Goal: Information Seeking & Learning: Check status

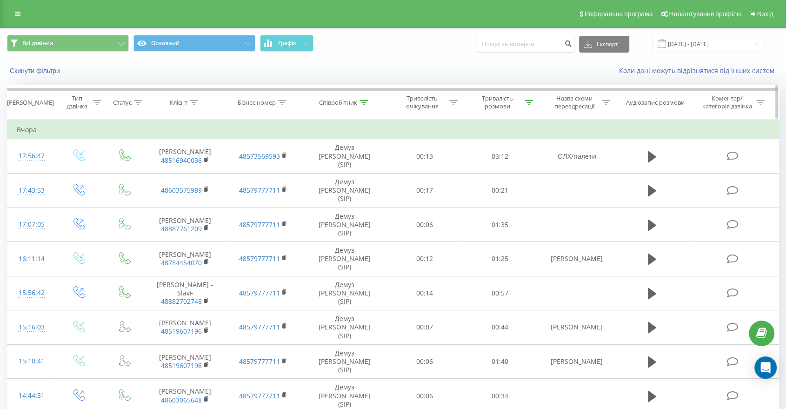
click at [529, 100] on icon at bounding box center [528, 102] width 8 height 5
click at [469, 185] on button "Скасувати" at bounding box center [479, 188] width 40 height 12
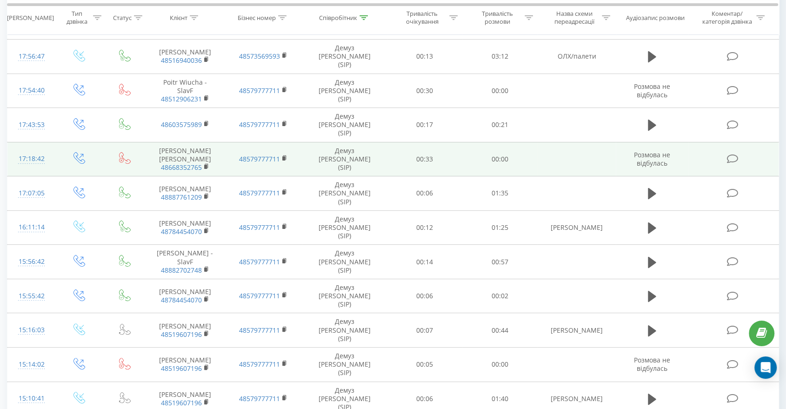
scroll to position [82, 0]
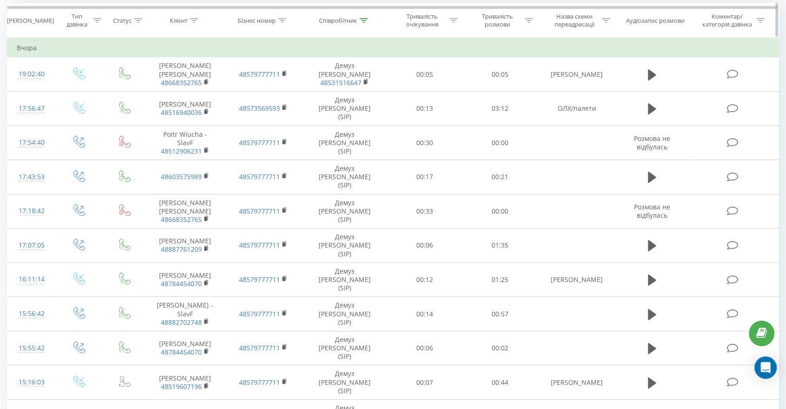
click at [368, 20] on div "Співробітник" at bounding box center [345, 21] width 84 height 8
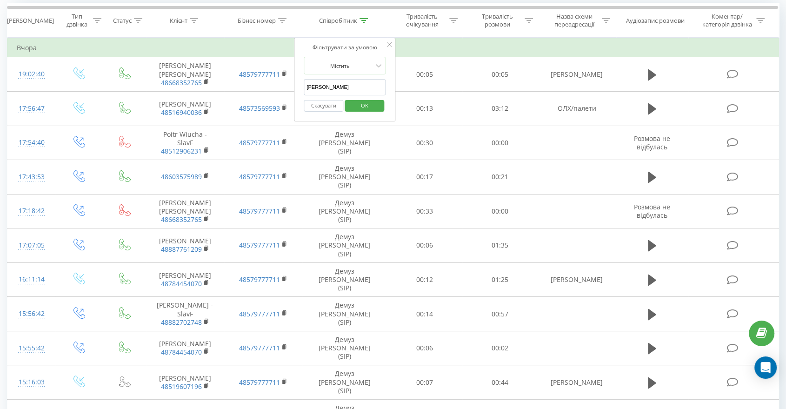
click at [331, 90] on input "[PERSON_NAME]" at bounding box center [345, 87] width 82 height 16
drag, startPoint x: 333, startPoint y: 92, endPoint x: 361, endPoint y: 102, distance: 30.1
click at [361, 102] on span "OK" at bounding box center [364, 105] width 26 height 14
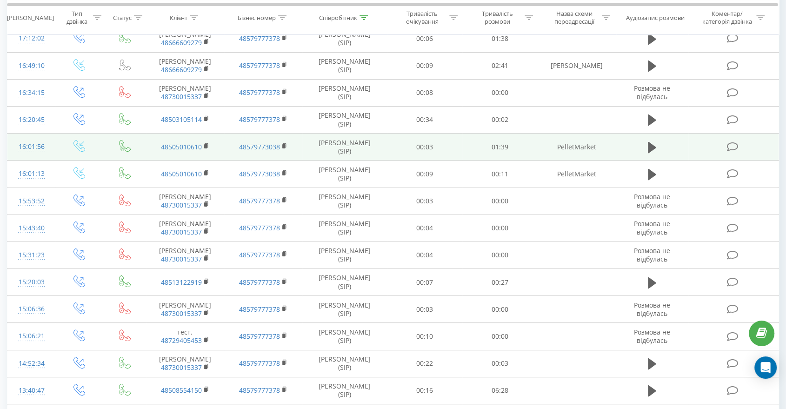
scroll to position [62, 0]
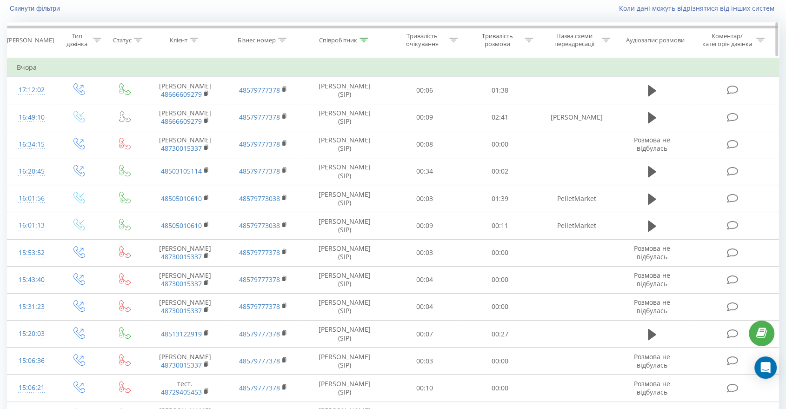
click at [364, 38] on icon at bounding box center [363, 40] width 8 height 5
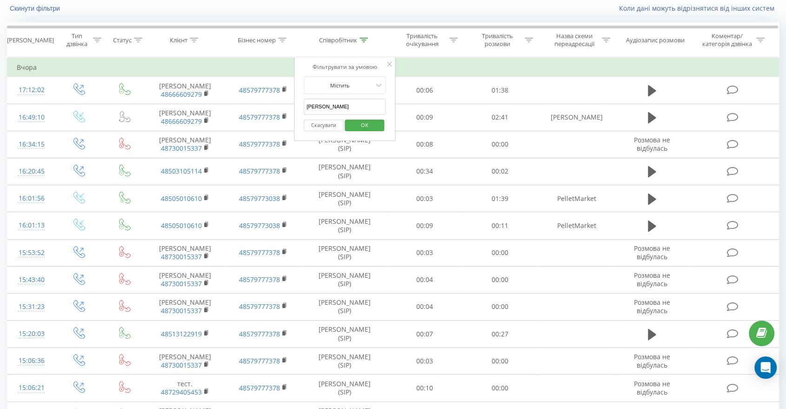
click at [331, 103] on input "[PERSON_NAME]" at bounding box center [345, 107] width 82 height 16
click at [364, 124] on span "OK" at bounding box center [364, 125] width 26 height 14
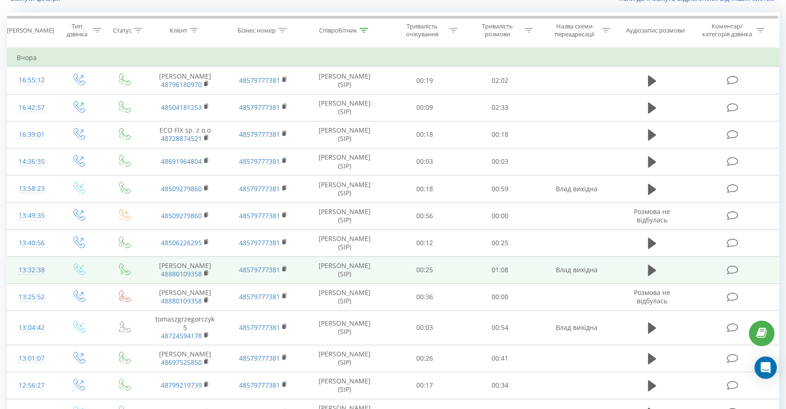
scroll to position [60, 0]
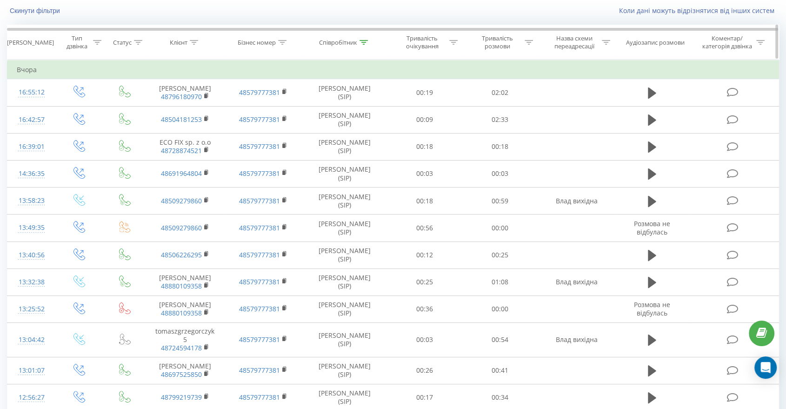
click at [364, 40] on icon at bounding box center [363, 42] width 8 height 5
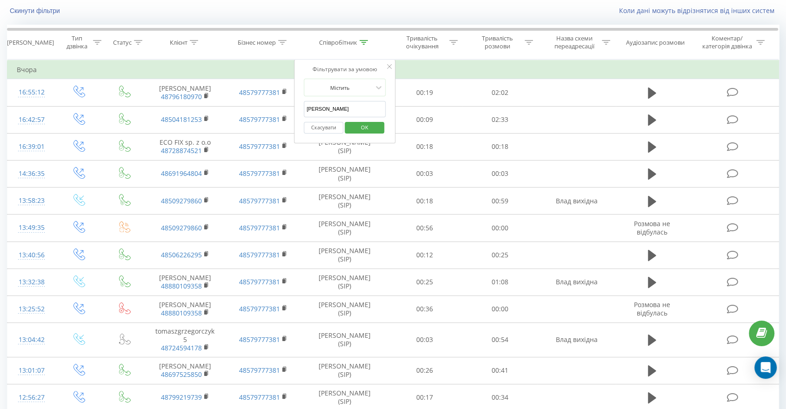
click at [344, 106] on input "[PERSON_NAME]" at bounding box center [345, 109] width 82 height 16
click at [362, 130] on span "OK" at bounding box center [364, 127] width 26 height 14
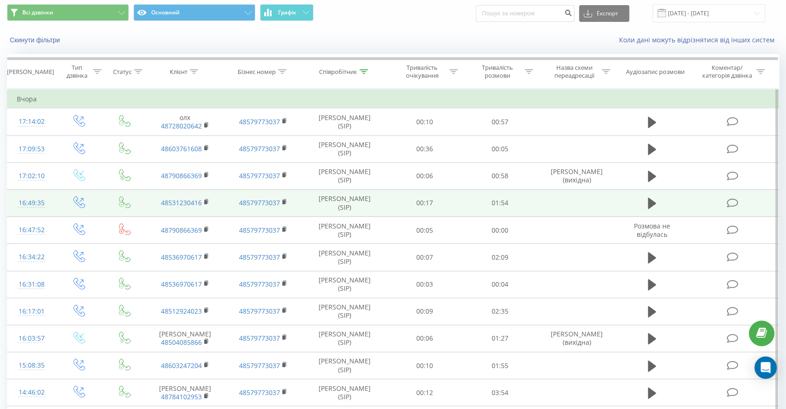
scroll to position [17, 0]
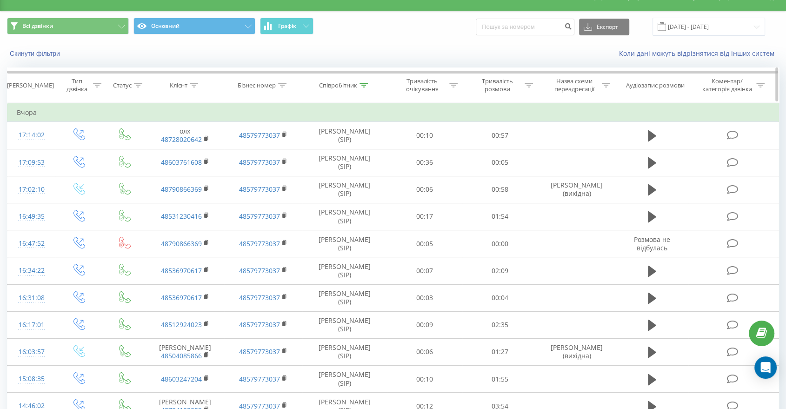
click at [364, 87] on icon at bounding box center [363, 85] width 8 height 5
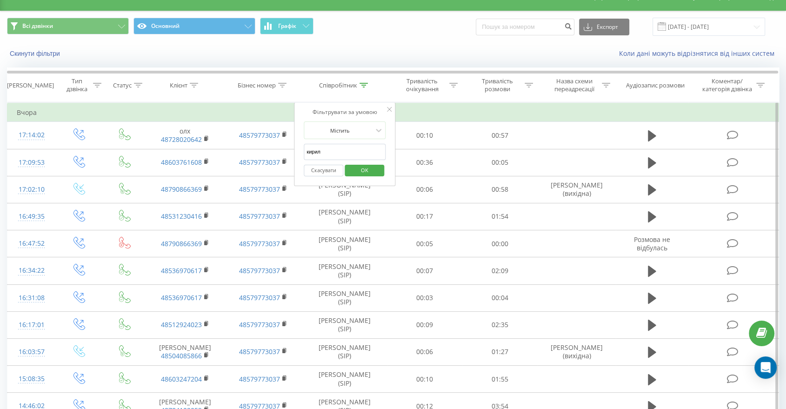
click at [335, 153] on input "кирил" at bounding box center [345, 152] width 82 height 16
type input "[PERSON_NAME]"
click at [366, 172] on span "OK" at bounding box center [364, 170] width 26 height 14
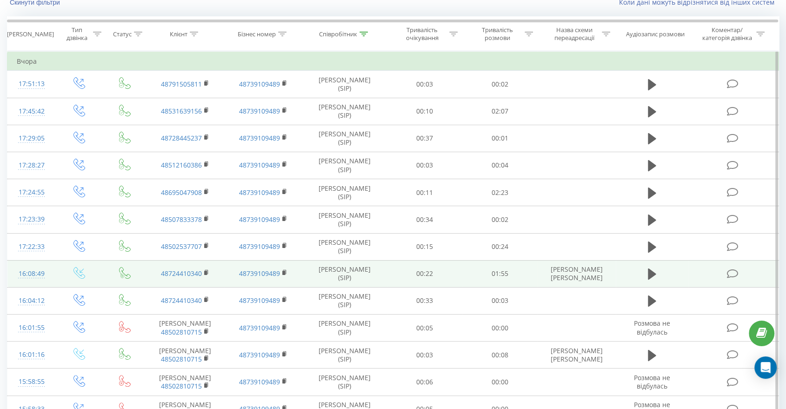
scroll to position [55, 0]
